Goal: Task Accomplishment & Management: Manage account settings

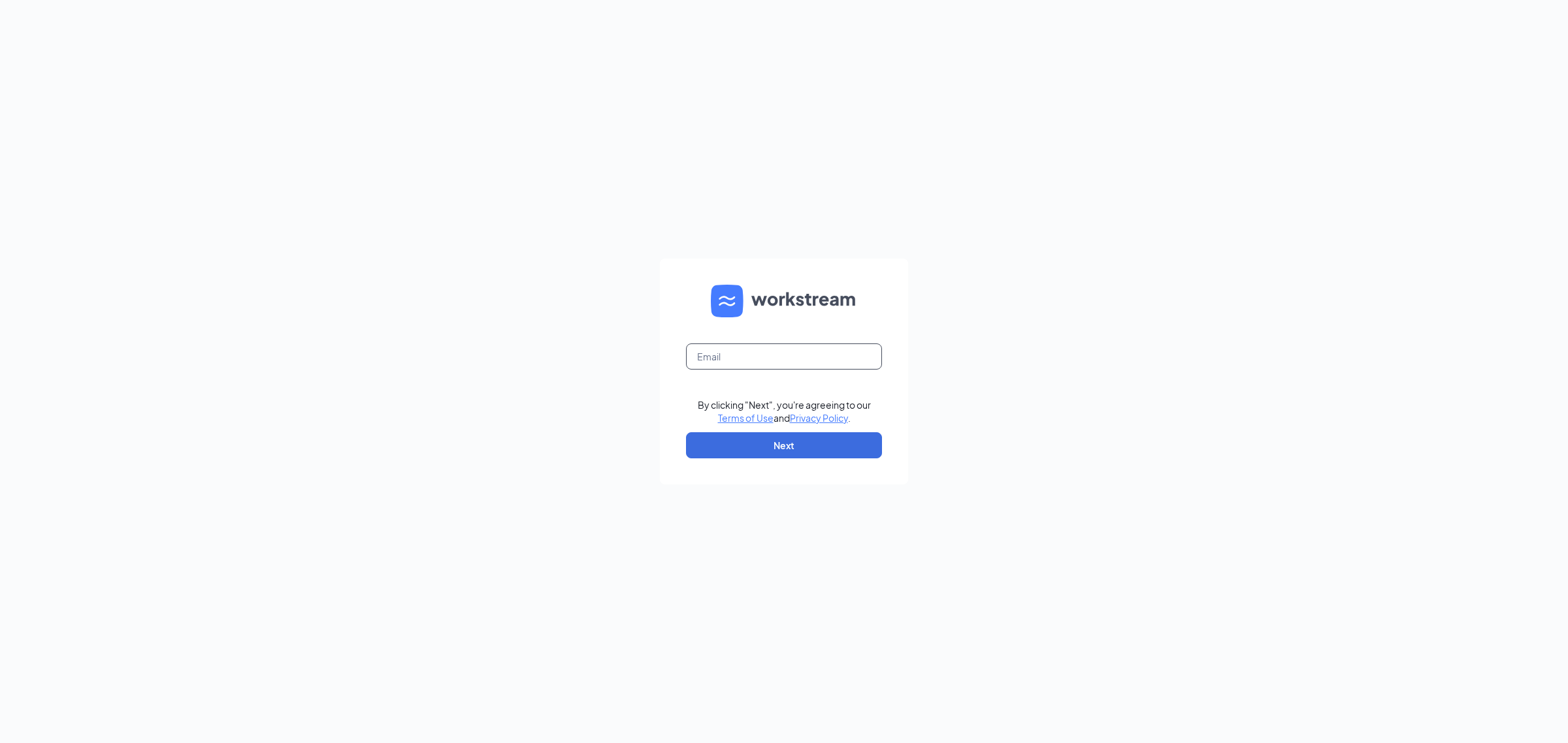
click at [762, 357] on input "text" at bounding box center [784, 357] width 196 height 26
type input "[EMAIL_ADDRESS][DOMAIN_NAME]"
click at [783, 454] on button "Next" at bounding box center [784, 445] width 196 height 26
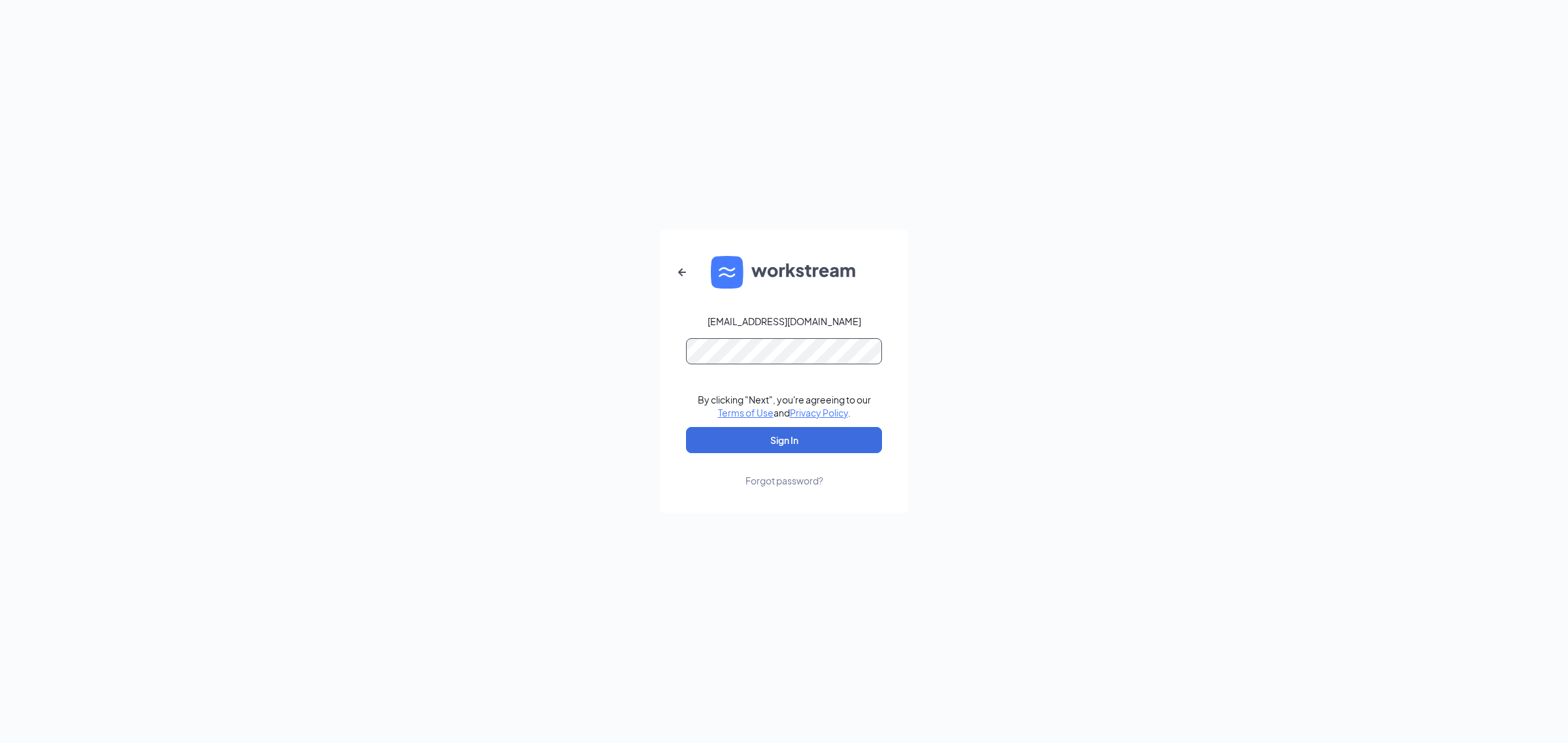
click at [686, 427] on button "Sign In" at bounding box center [784, 440] width 196 height 26
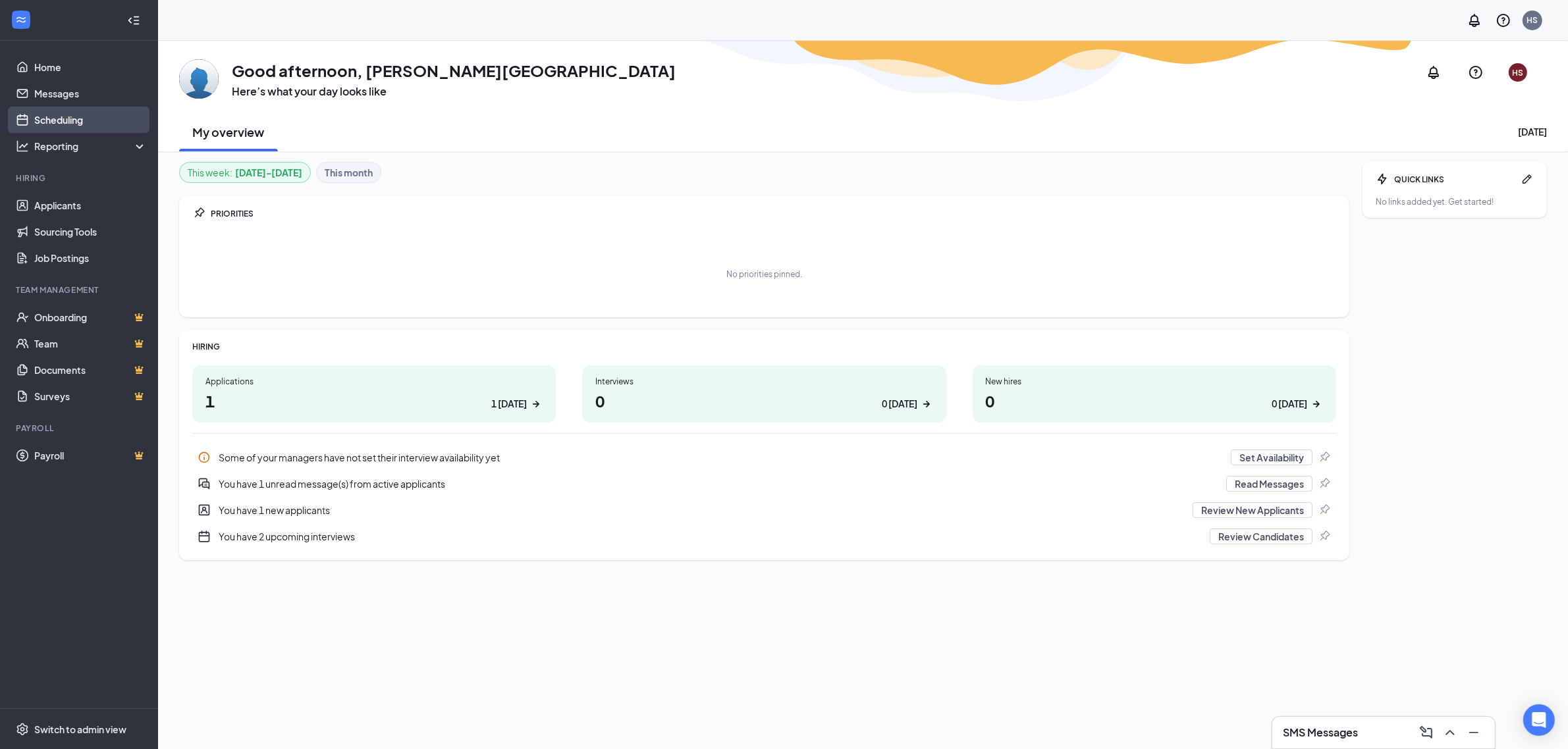
click at [56, 114] on link "Scheduling" at bounding box center [91, 120] width 113 height 26
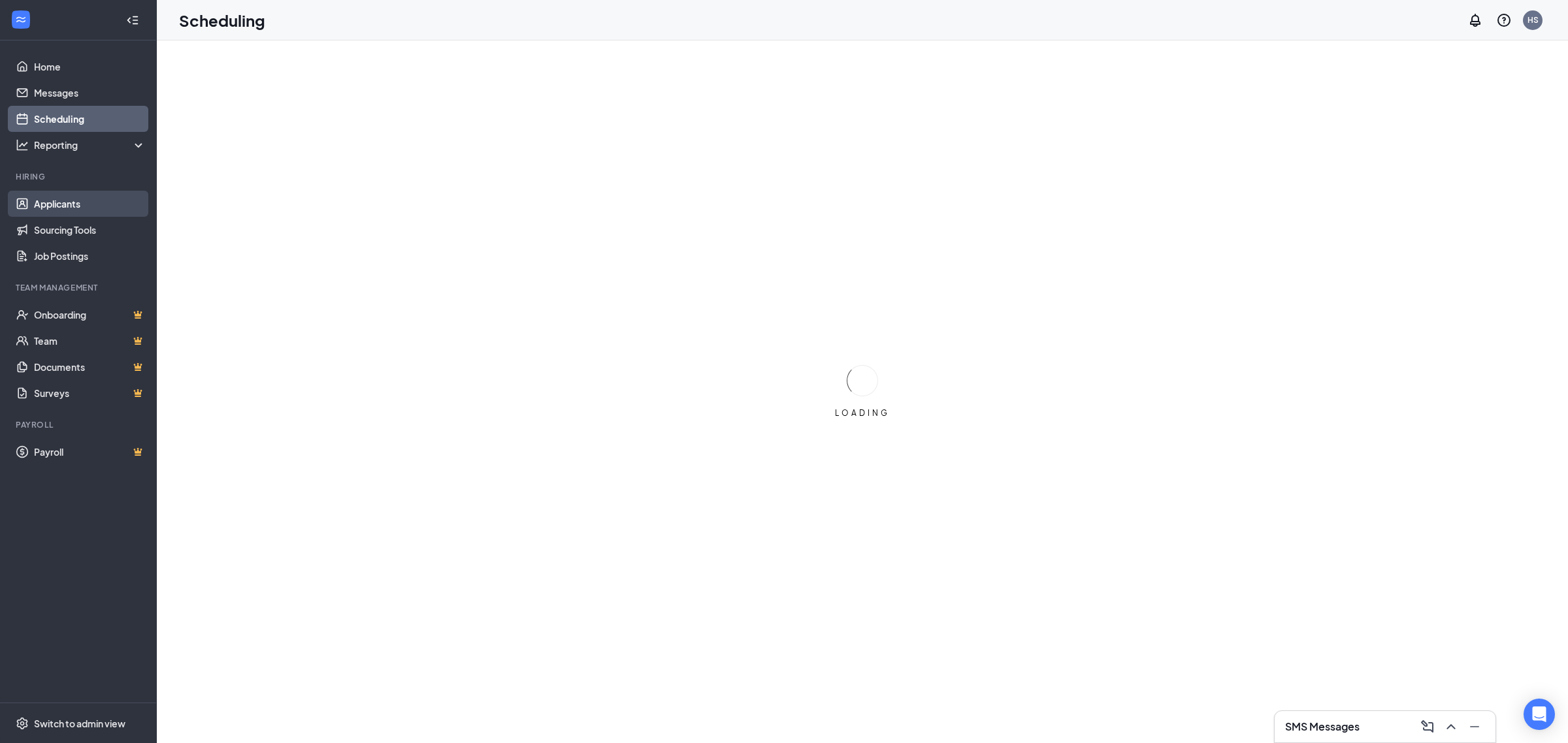
click at [70, 200] on link "Applicants" at bounding box center [90, 204] width 112 height 26
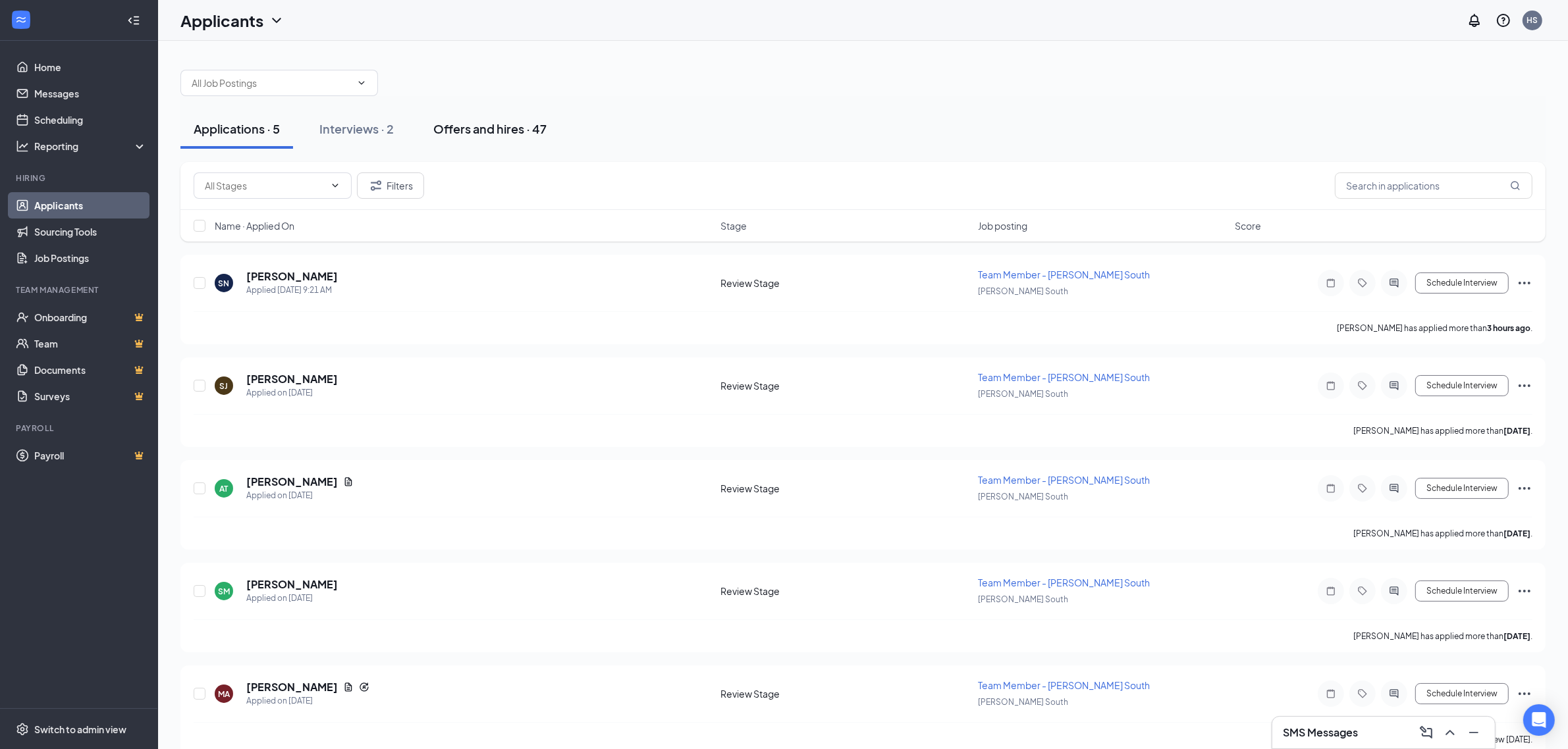
click at [484, 126] on div "Offers and hires · 47" at bounding box center [490, 129] width 113 height 17
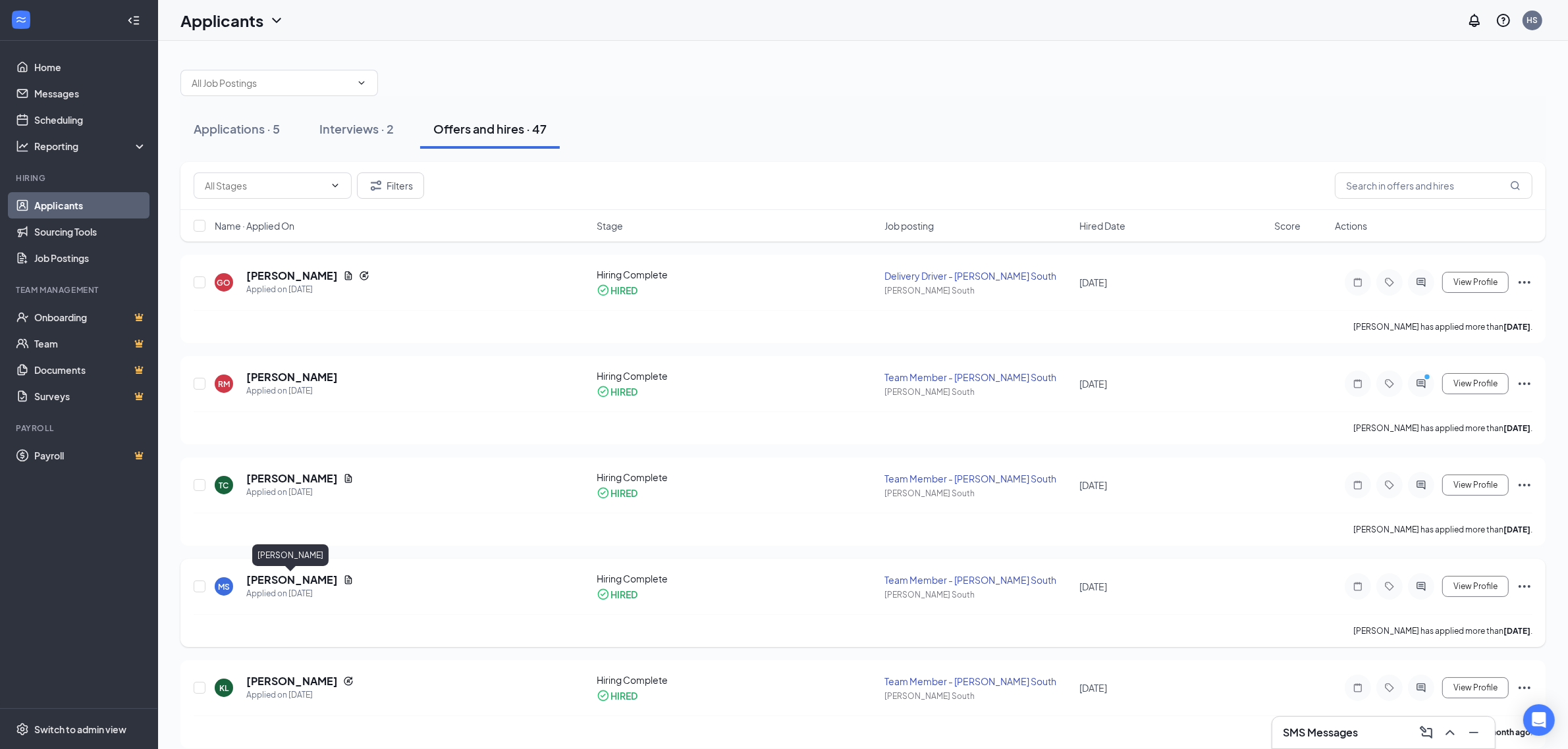
click at [290, 583] on h5 "[PERSON_NAME]" at bounding box center [292, 580] width 91 height 15
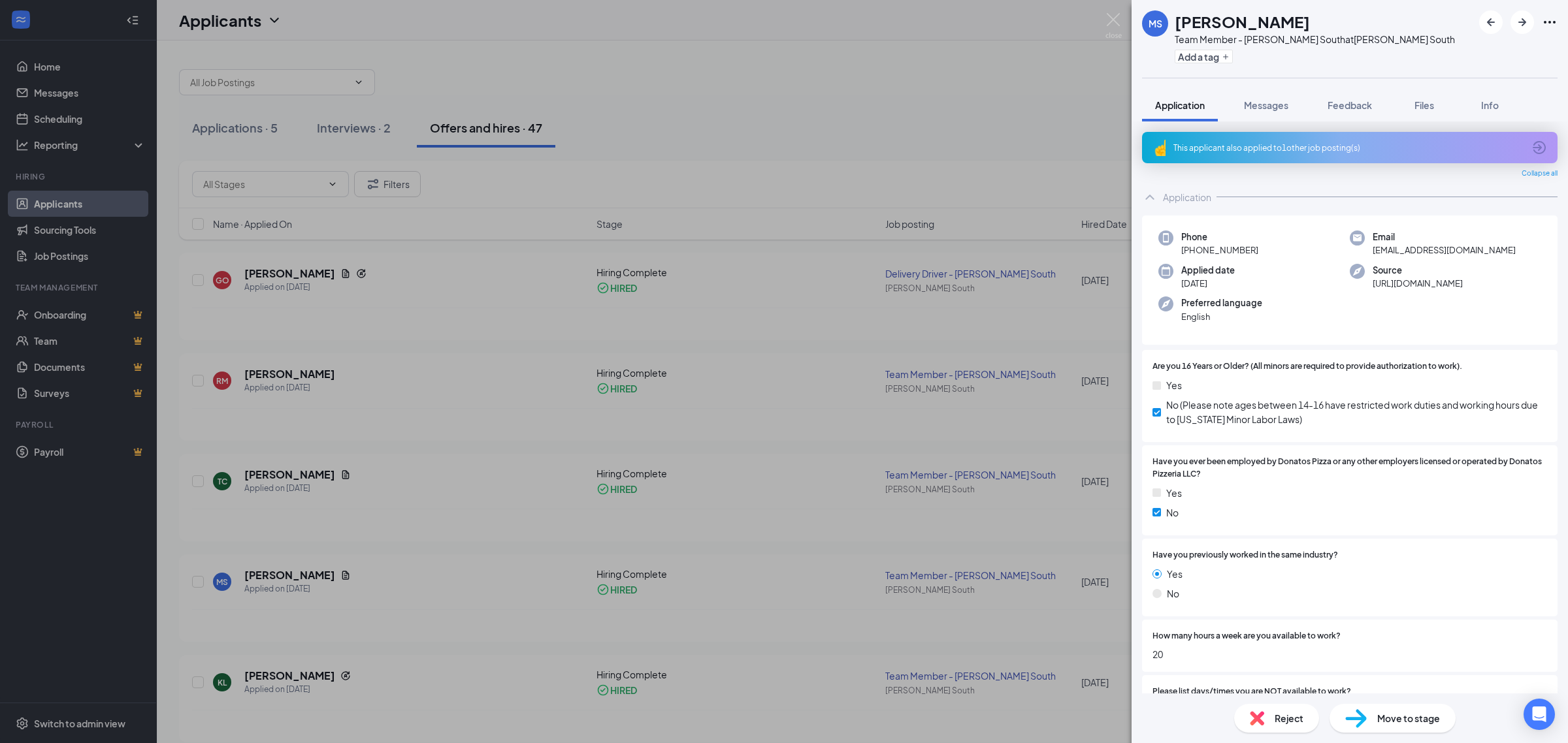
click at [1389, 252] on span "[EMAIL_ADDRESS][DOMAIN_NAME]" at bounding box center [1444, 250] width 143 height 13
copy span "[EMAIL_ADDRESS][DOMAIN_NAME]"
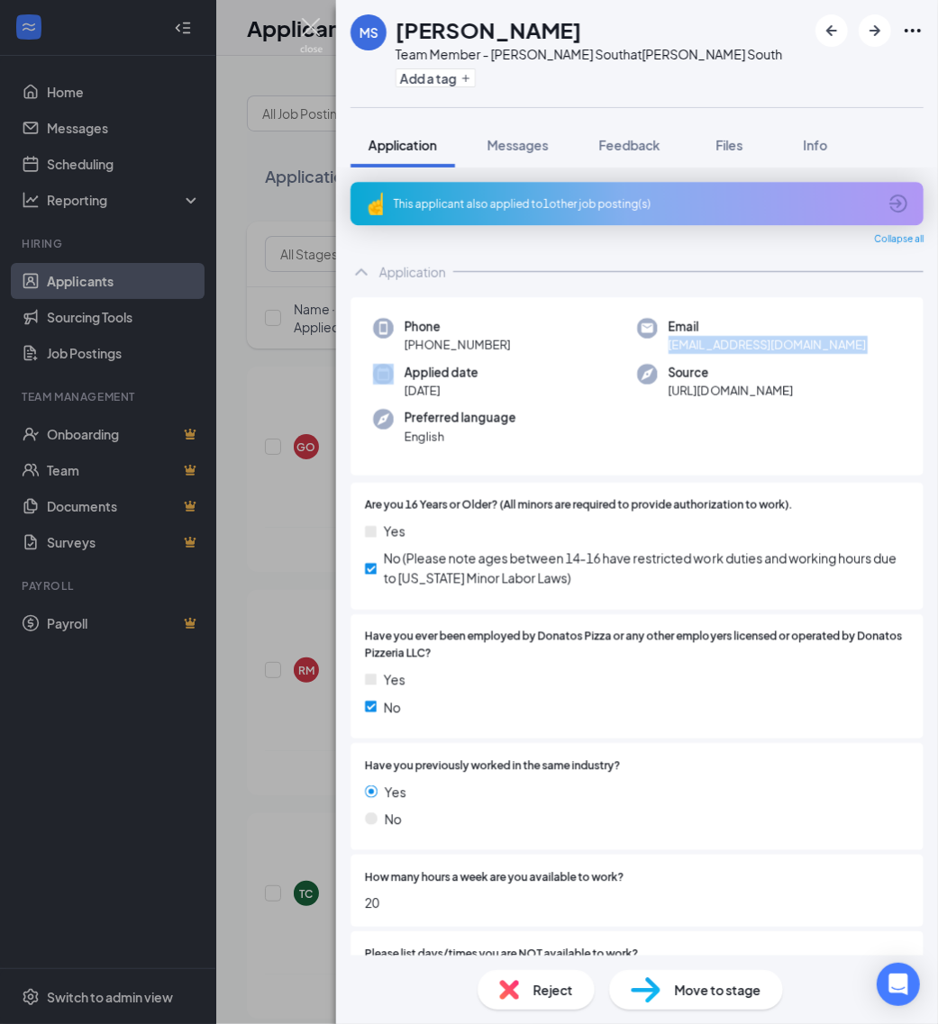
click at [316, 23] on img at bounding box center [311, 35] width 23 height 35
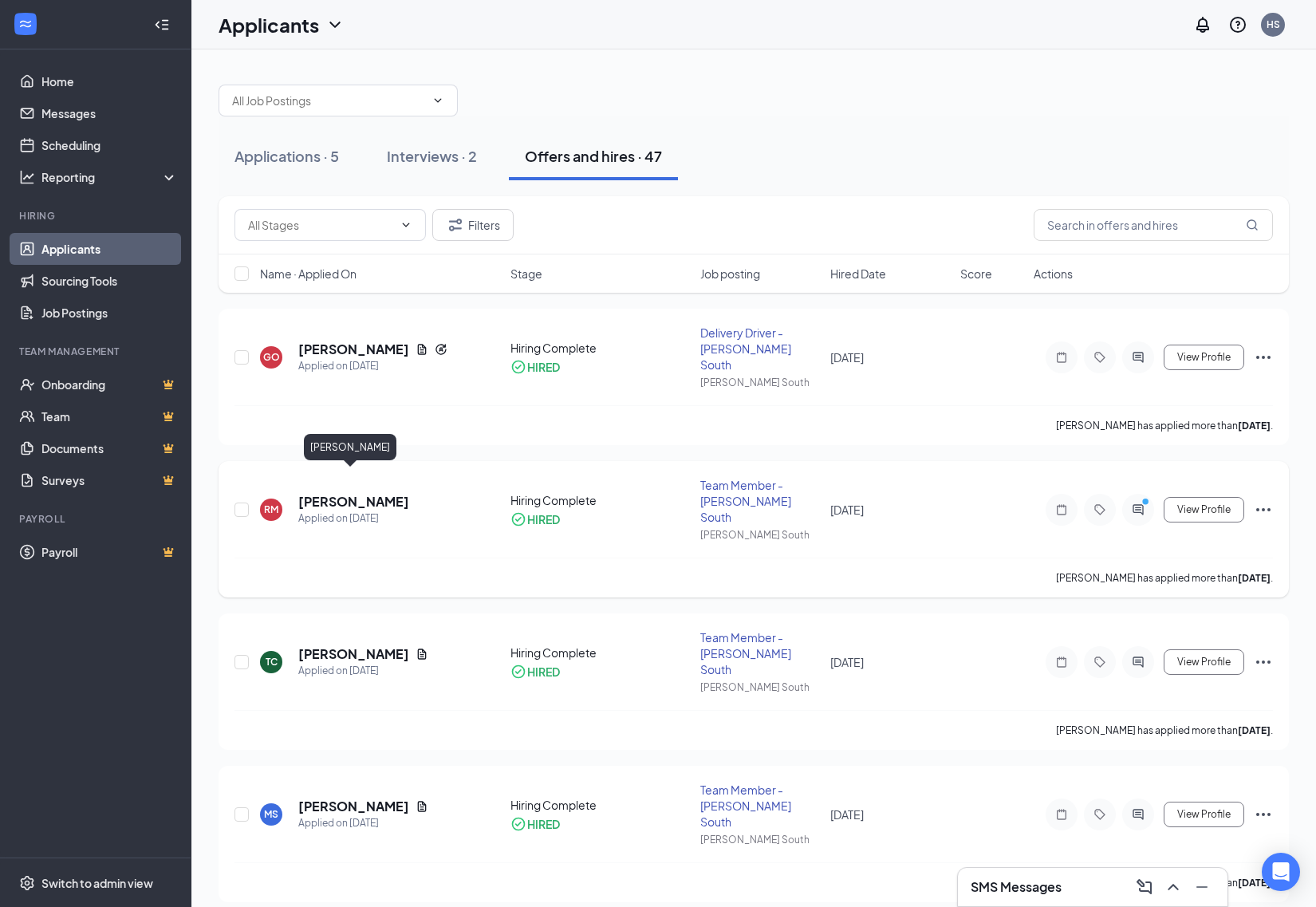
click at [360, 493] on h5 "[PERSON_NAME]" at bounding box center [353, 502] width 111 height 18
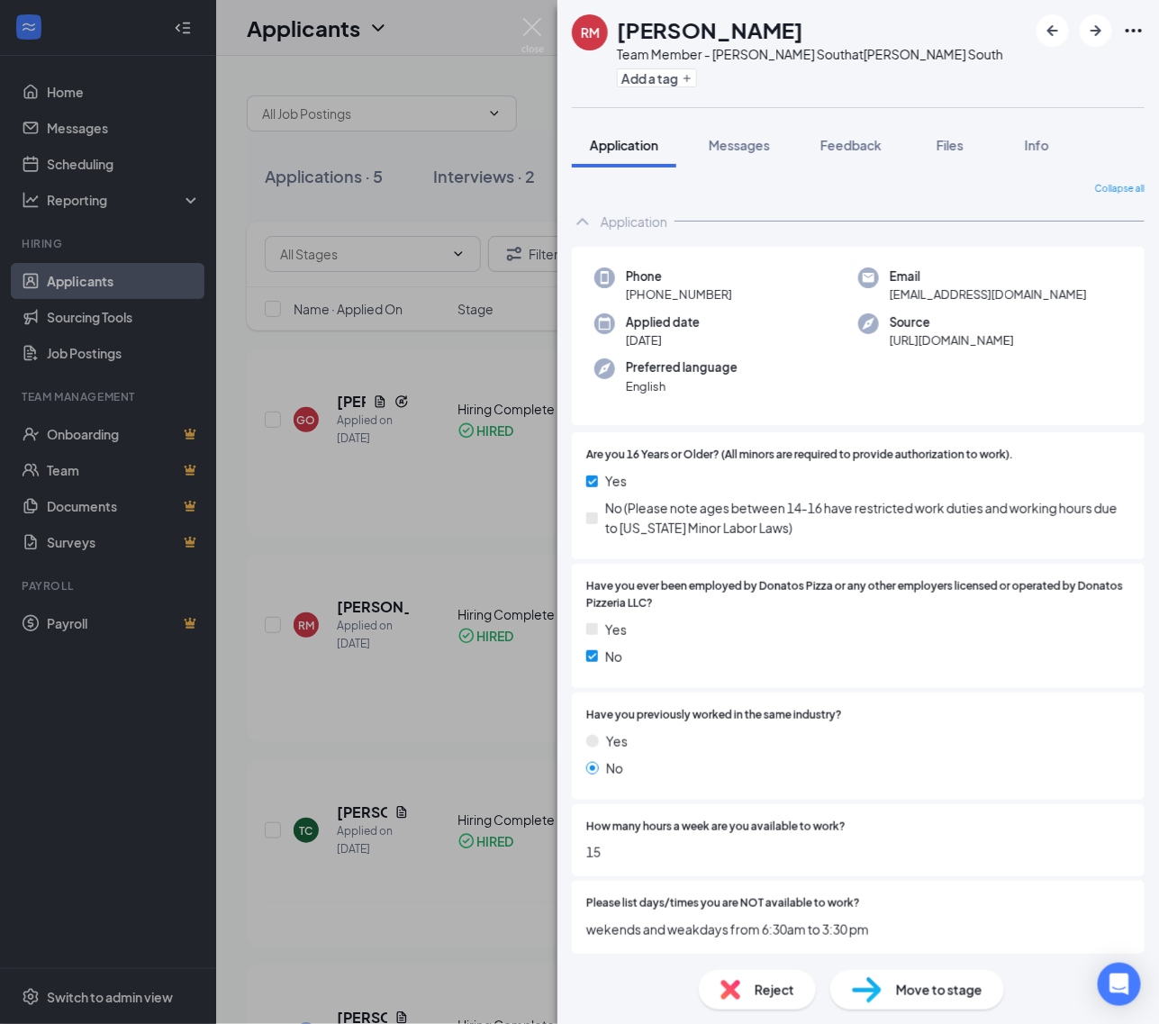
click at [979, 295] on span "[EMAIL_ADDRESS][DOMAIN_NAME]" at bounding box center [988, 295] width 197 height 18
click at [977, 295] on span "[EMAIL_ADDRESS][DOMAIN_NAME]" at bounding box center [988, 295] width 197 height 18
click at [374, 216] on div "RM [PERSON_NAME] Team Member - [PERSON_NAME] South at [PERSON_NAME] South Add a…" at bounding box center [579, 512] width 1159 height 1024
click at [531, 33] on img at bounding box center [533, 35] width 23 height 35
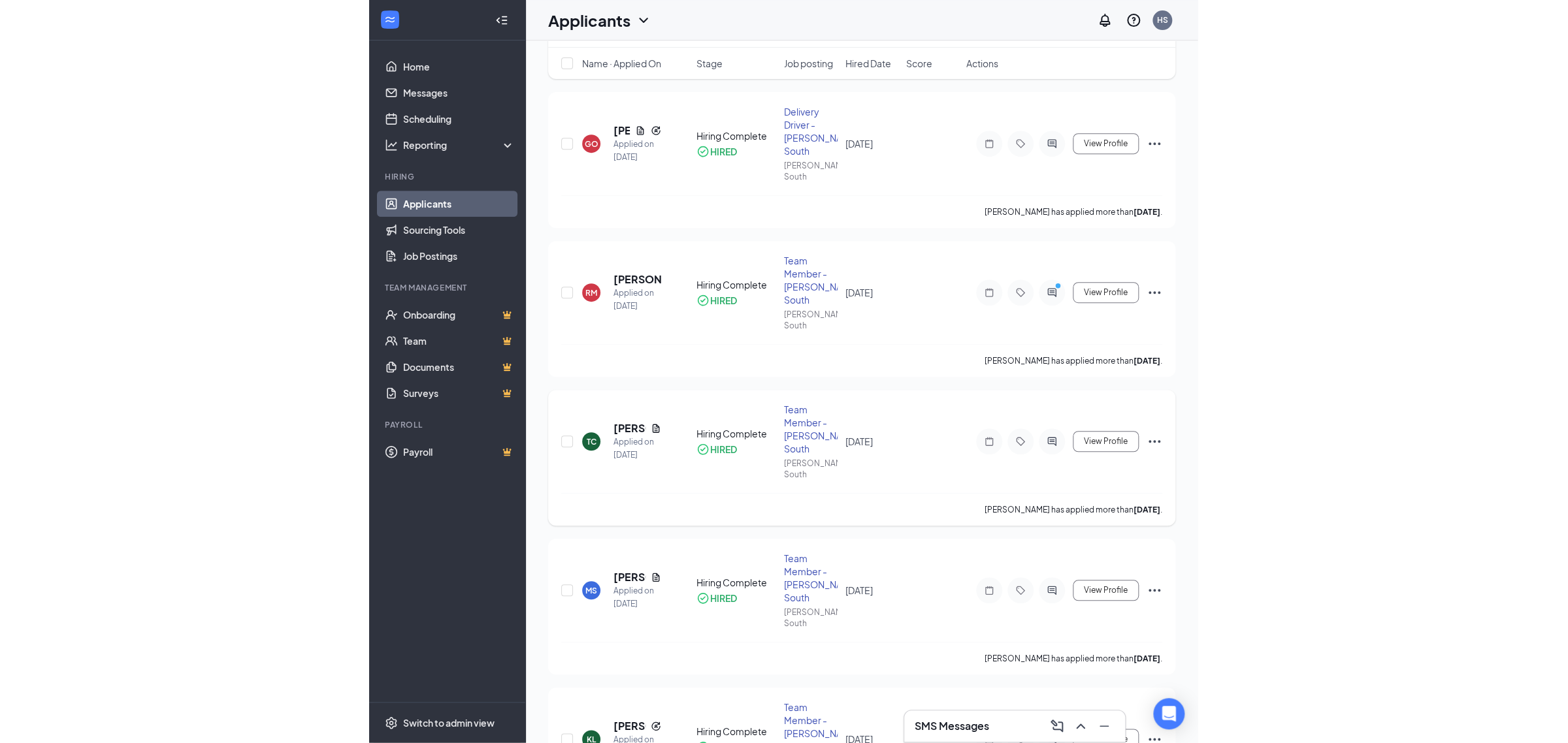
scroll to position [163, 0]
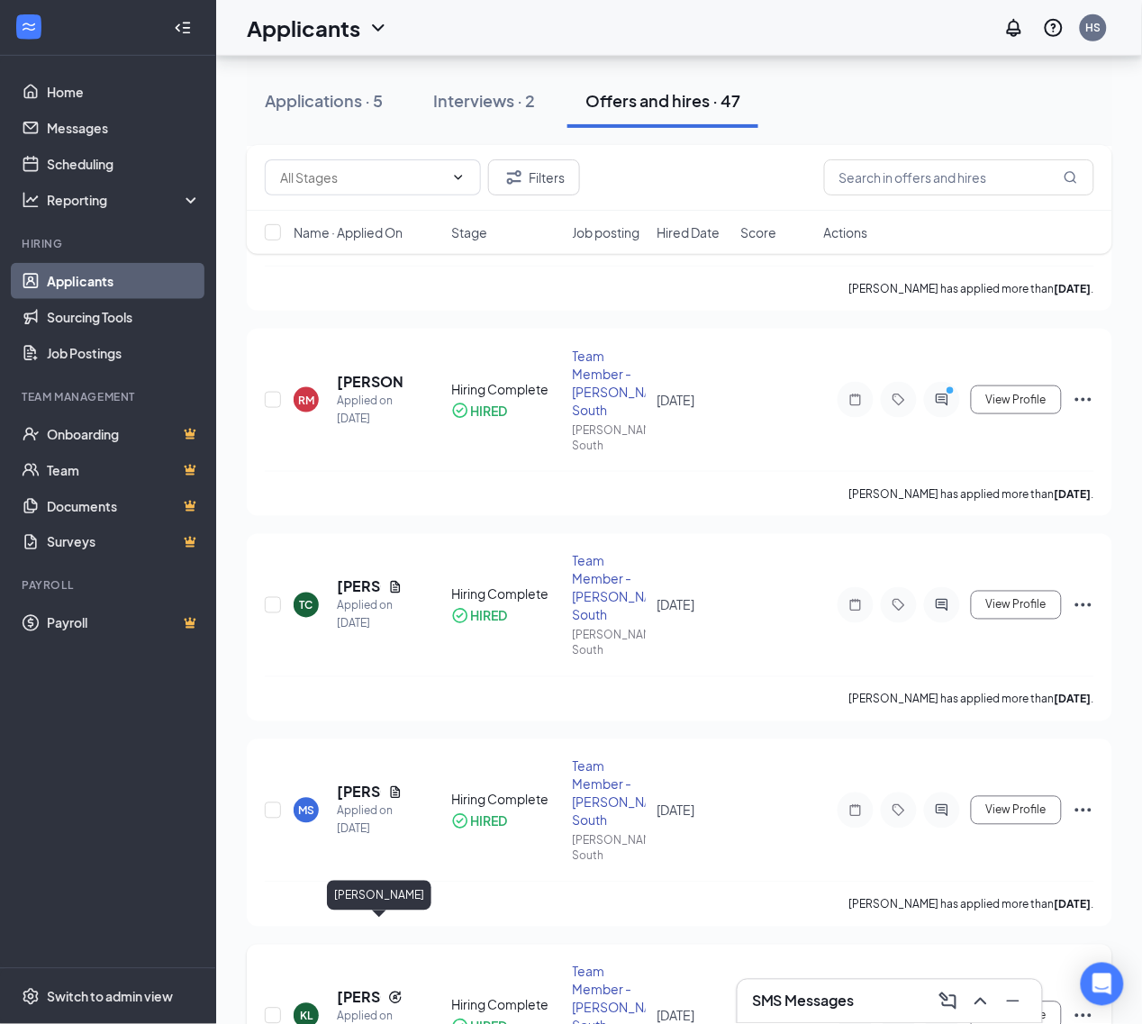
click at [366, 988] on h5 "[PERSON_NAME]" at bounding box center [359, 998] width 44 height 20
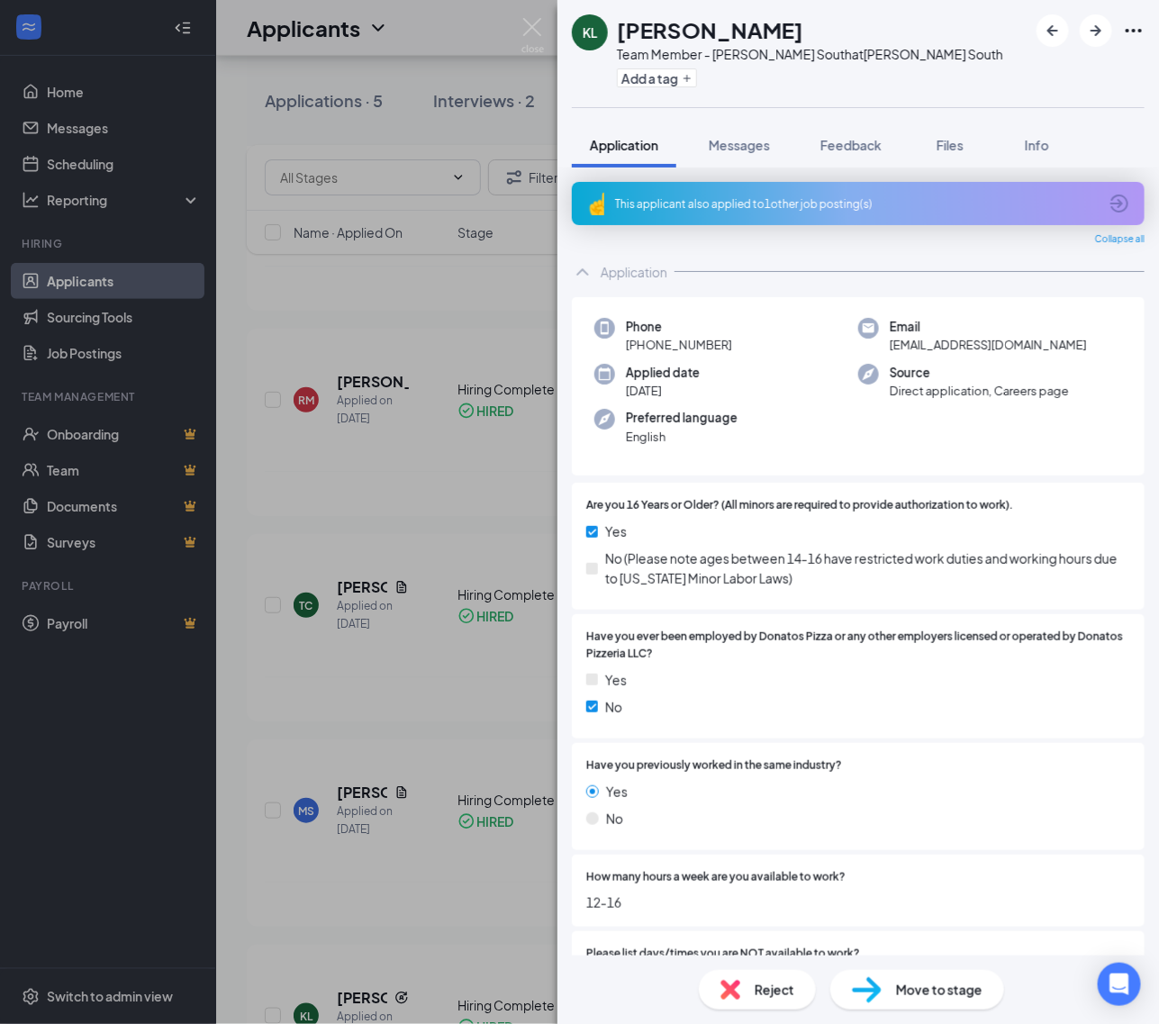
click at [946, 341] on span "[EMAIL_ADDRESS][DOMAIN_NAME]" at bounding box center [988, 345] width 197 height 18
copy span "[EMAIL_ADDRESS][DOMAIN_NAME]"
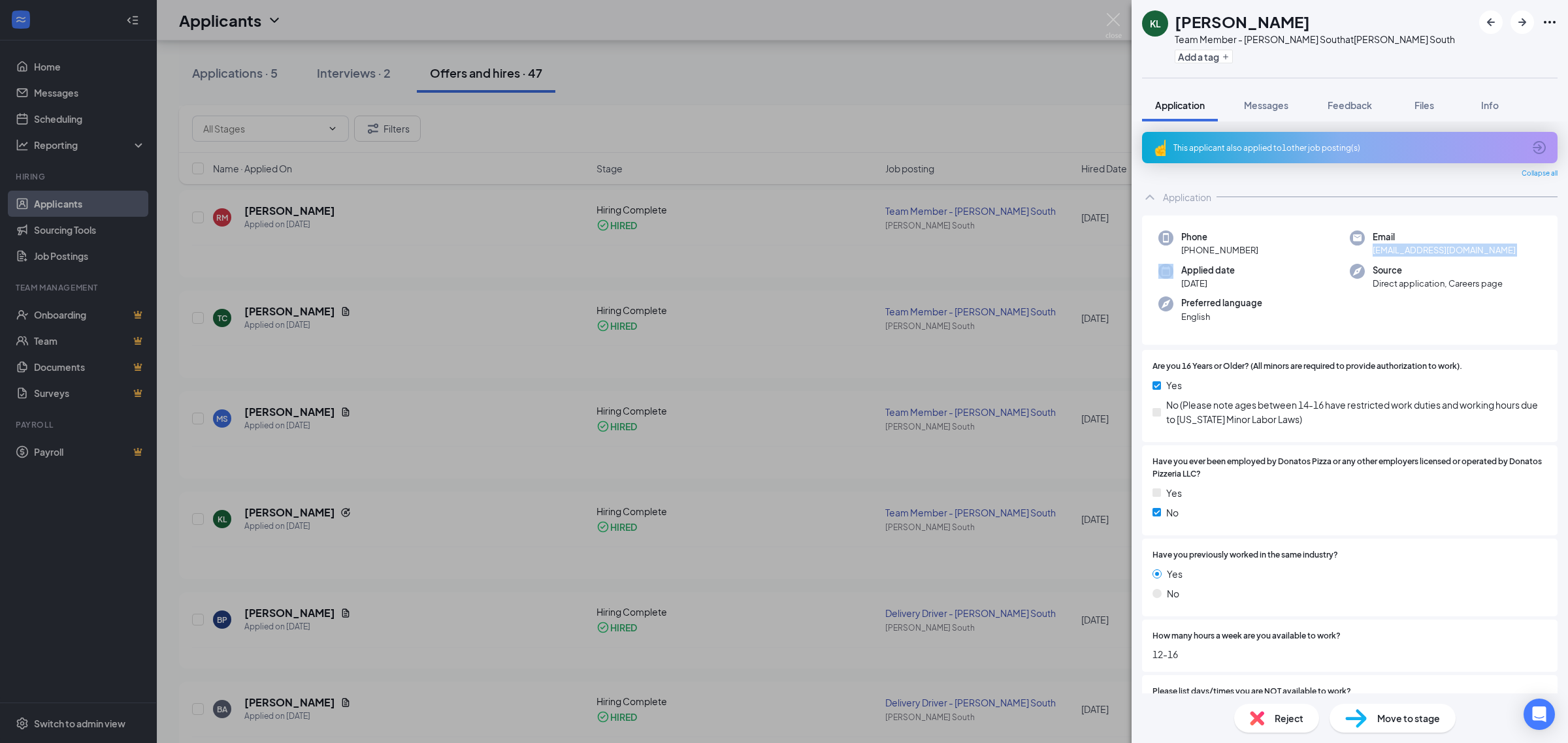
copy span "[EMAIL_ADDRESS][DOMAIN_NAME]"
